Goal: Task Accomplishment & Management: Use online tool/utility

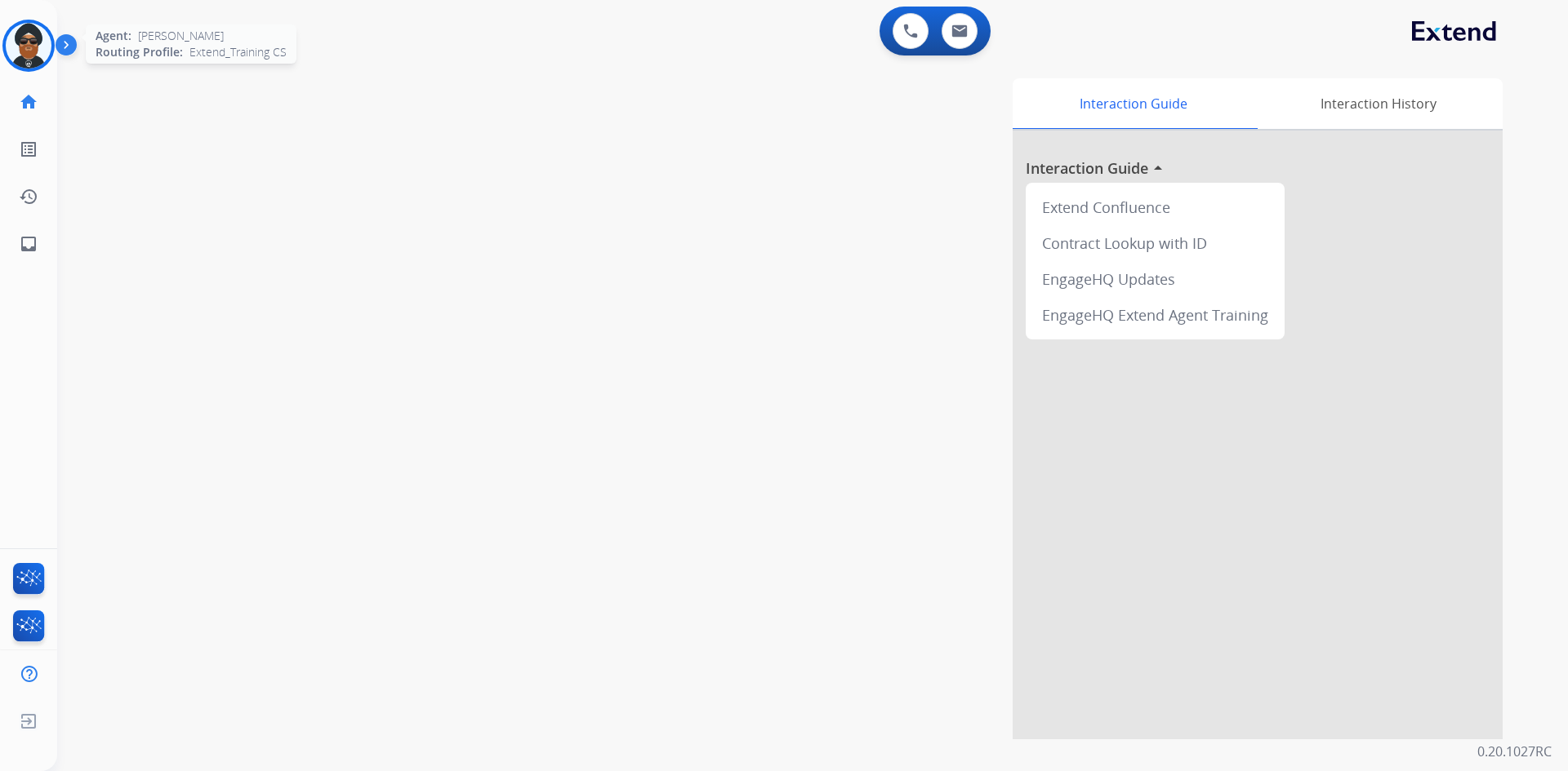
click at [21, 42] on img at bounding box center [29, 46] width 46 height 46
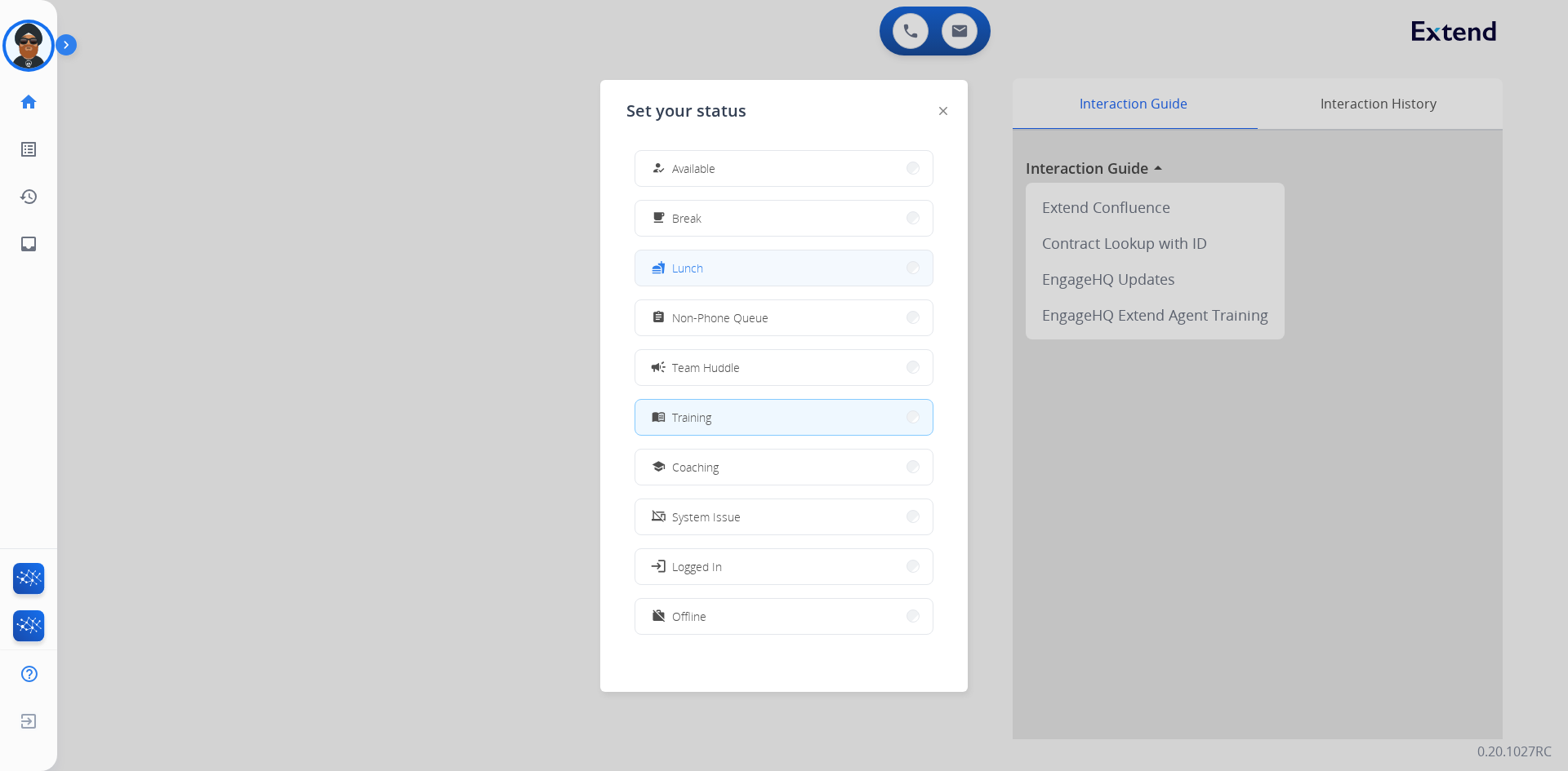
click at [725, 273] on button "fastfood Lunch" at bounding box center [784, 268] width 297 height 35
